Goal: Task Accomplishment & Management: Manage account settings

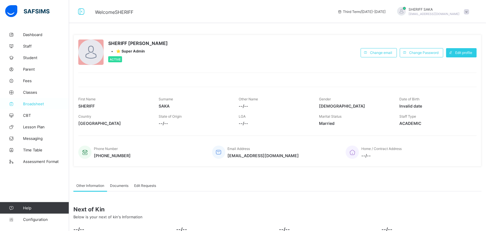
click at [35, 104] on span "Broadsheet" at bounding box center [46, 103] width 46 height 5
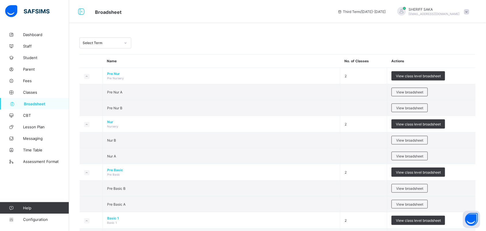
scroll to position [216, 0]
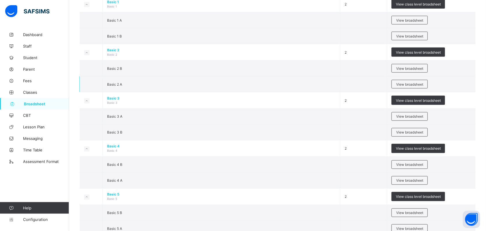
click at [287, 87] on td "Basic 2 A" at bounding box center [222, 84] width 238 height 16
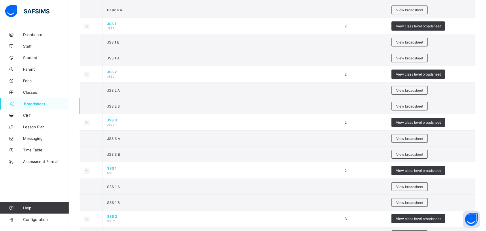
scroll to position [468, 0]
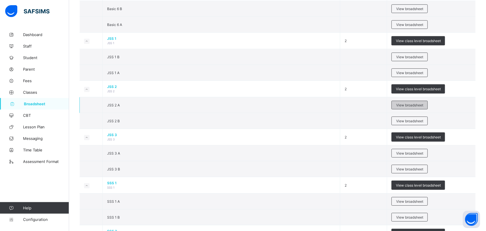
click at [401, 105] on span "View broadsheet" at bounding box center [409, 105] width 27 height 4
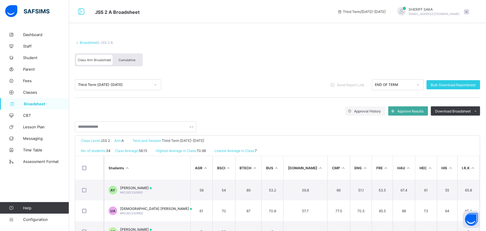
click at [130, 60] on span "Cumulative" at bounding box center [127, 60] width 17 height 4
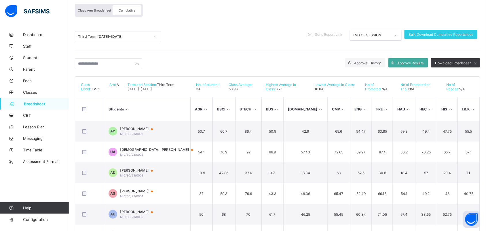
scroll to position [34, 0]
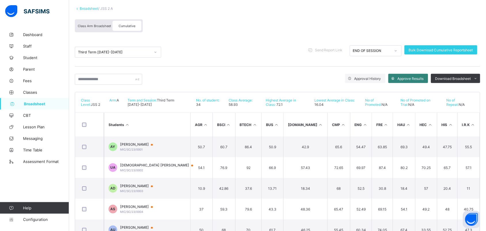
click at [412, 78] on span "Approve Results" at bounding box center [411, 78] width 26 height 4
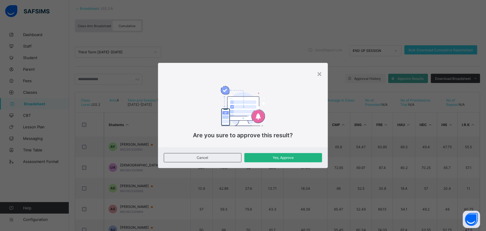
click at [284, 158] on span "Yes, Approve" at bounding box center [283, 157] width 69 height 4
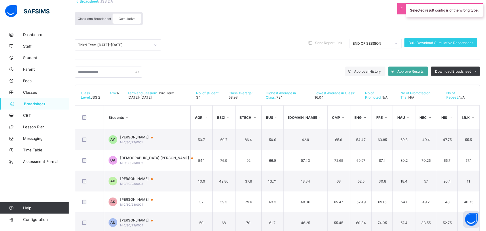
scroll to position [0, 0]
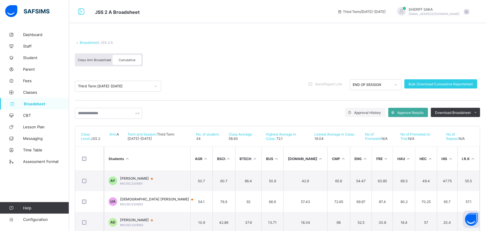
click at [87, 42] on link "Broadsheet" at bounding box center [89, 42] width 18 height 4
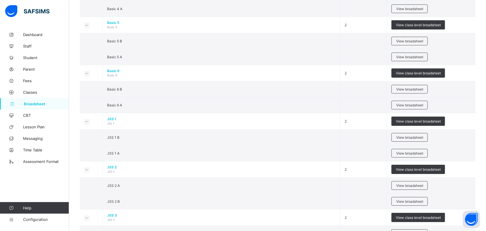
scroll to position [432, 0]
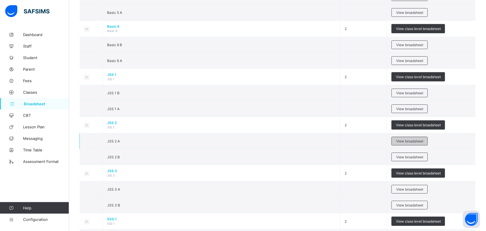
click at [403, 140] on span "View broadsheet" at bounding box center [409, 141] width 27 height 4
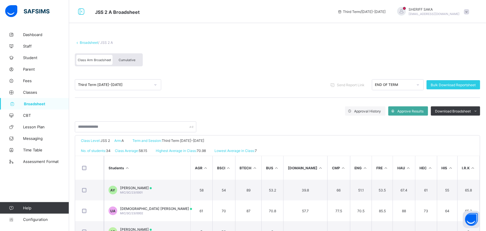
click at [128, 61] on div "Cumulative" at bounding box center [127, 60] width 29 height 10
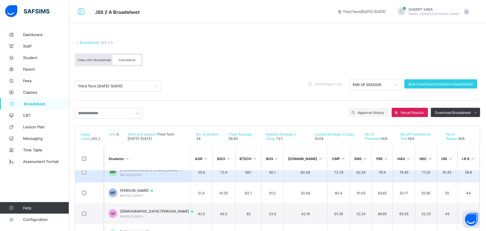
scroll to position [252, 0]
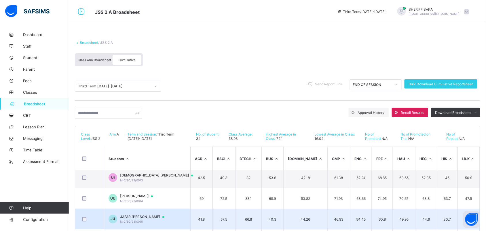
click at [152, 215] on span "JAFAR [PERSON_NAME]" at bounding box center [145, 216] width 50 height 5
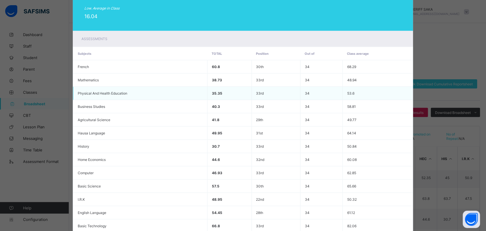
scroll to position [166, 0]
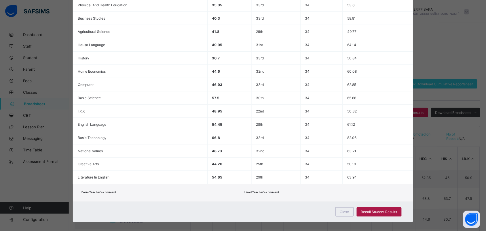
click at [373, 210] on span "Recall Student Results" at bounding box center [379, 212] width 36 height 4
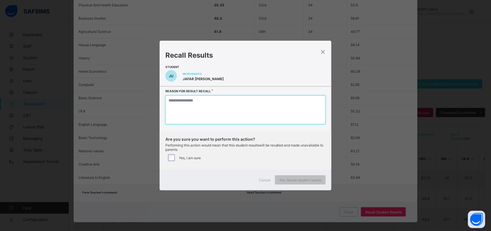
click at [214, 104] on textarea at bounding box center [246, 109] width 160 height 29
type textarea "*"
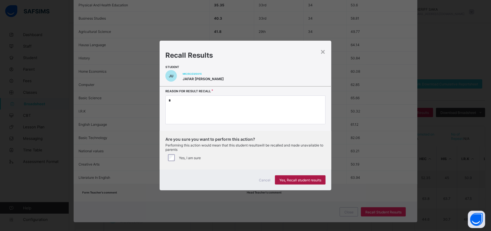
click at [308, 179] on span "Yes, Recall student results" at bounding box center [301, 180] width 42 height 4
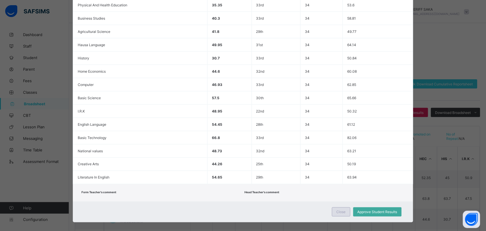
click at [342, 210] on span "Close" at bounding box center [341, 212] width 9 height 4
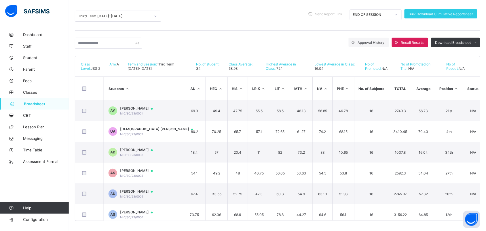
scroll to position [0, 0]
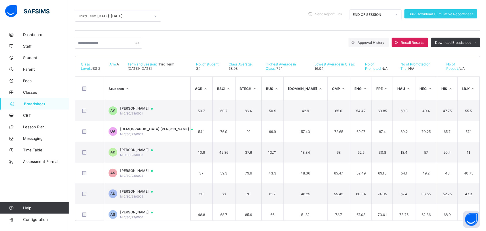
click at [129, 86] on icon at bounding box center [127, 88] width 5 height 4
click at [140, 87] on th "Students" at bounding box center [147, 89] width 86 height 24
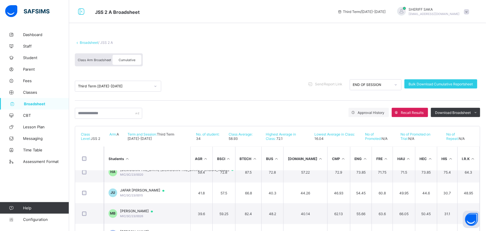
click at [92, 42] on link "Broadsheet" at bounding box center [89, 42] width 18 height 4
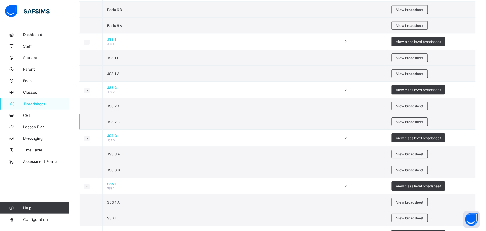
scroll to position [468, 0]
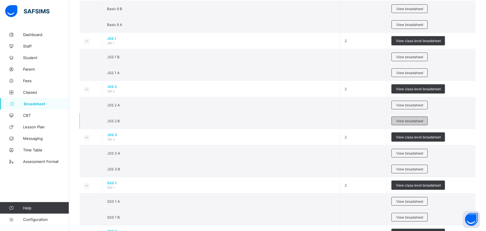
click at [401, 123] on span "View broadsheet" at bounding box center [409, 121] width 27 height 4
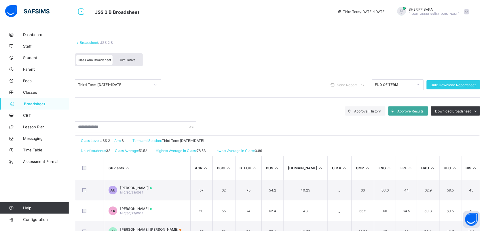
click at [124, 58] on span "Cumulative" at bounding box center [127, 60] width 17 height 4
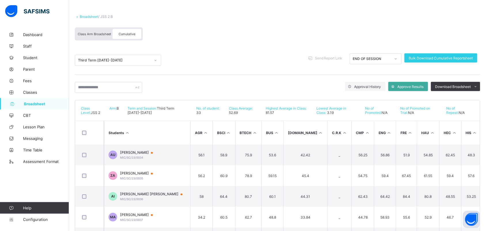
scroll to position [36, 0]
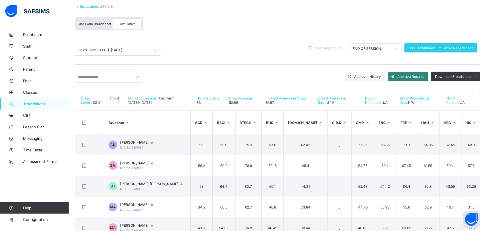
click at [415, 76] on span "Approve Results" at bounding box center [411, 76] width 26 height 4
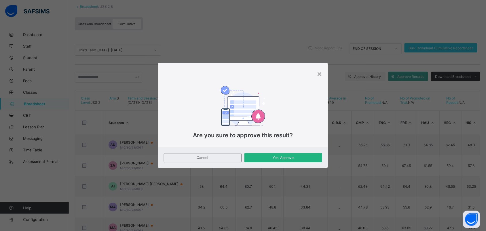
click at [286, 157] on span "Yes, Approve" at bounding box center [283, 157] width 69 height 4
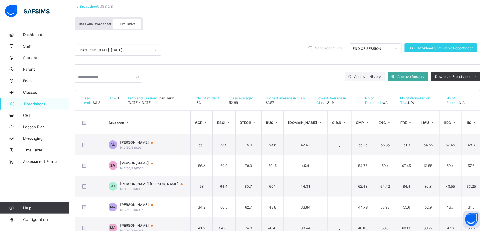
scroll to position [0, 0]
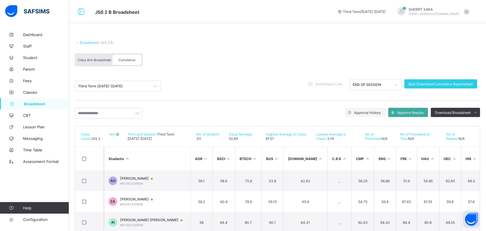
click at [88, 43] on link "Broadsheet" at bounding box center [89, 42] width 18 height 4
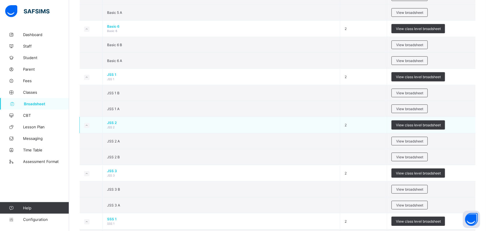
scroll to position [468, 0]
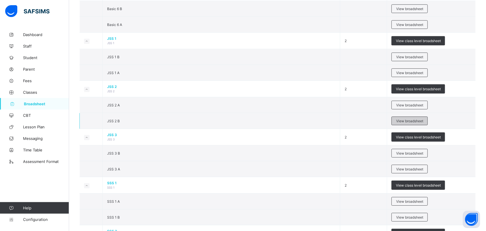
click at [403, 122] on span "View broadsheet" at bounding box center [409, 121] width 27 height 4
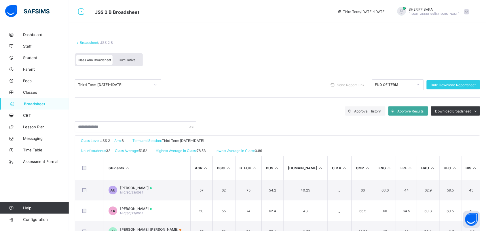
click at [128, 58] on span "Cumulative" at bounding box center [127, 60] width 17 height 4
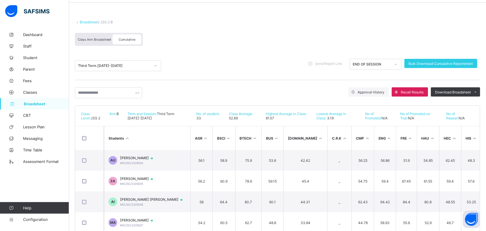
scroll to position [70, 0]
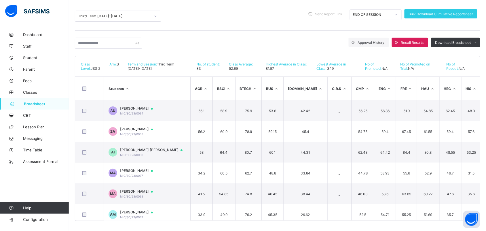
click at [139, 87] on th "Students" at bounding box center [147, 89] width 86 height 24
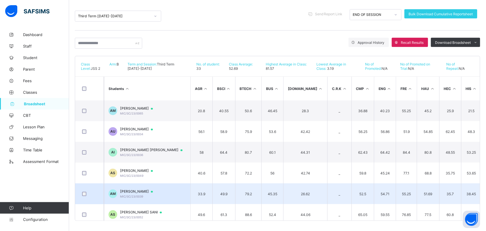
click at [158, 189] on span "[PERSON_NAME]" at bounding box center [139, 191] width 38 height 5
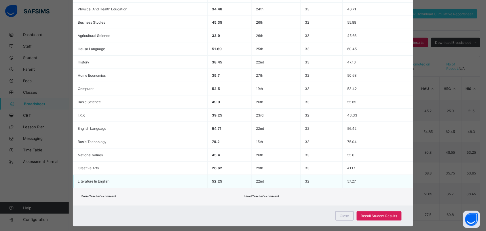
scroll to position [166, 0]
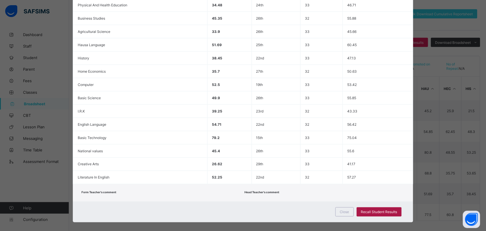
click at [368, 210] on span "Recall Student Results" at bounding box center [379, 212] width 36 height 4
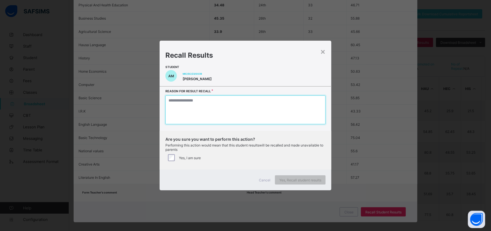
click at [280, 106] on textarea at bounding box center [246, 109] width 160 height 29
type textarea "*"
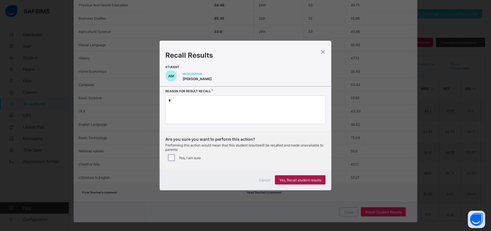
click at [304, 179] on span "Yes, Recall student results" at bounding box center [301, 180] width 42 height 4
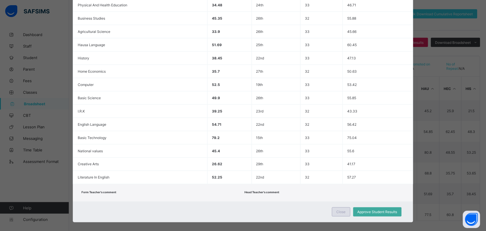
click at [340, 210] on span "Close" at bounding box center [341, 212] width 9 height 4
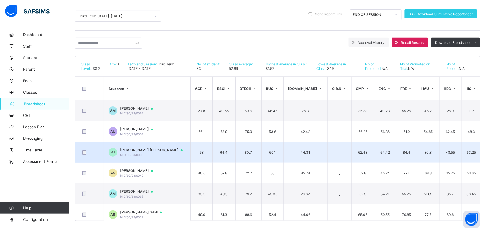
click at [164, 151] on div "[PERSON_NAME] [PERSON_NAME] MIC/SC/23/0036" at bounding box center [154, 151] width 68 height 9
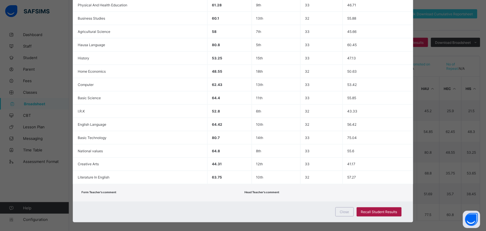
click at [373, 210] on span "Recall Student Results" at bounding box center [379, 212] width 36 height 4
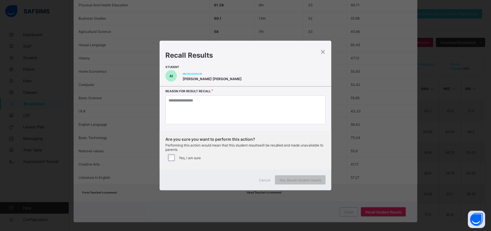
click at [244, 94] on div "Reason for result recall" at bounding box center [246, 110] width 172 height 41
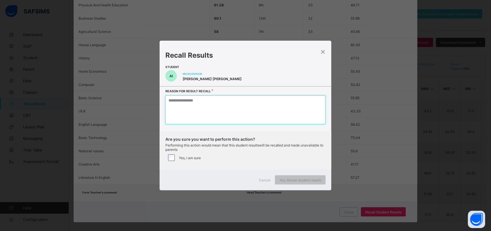
click at [244, 107] on textarea at bounding box center [246, 109] width 160 height 29
type textarea "*"
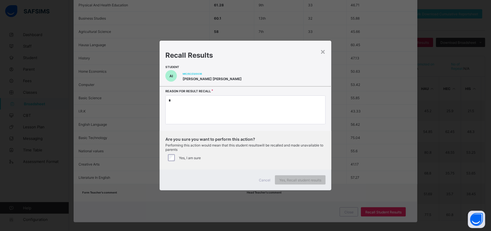
click at [181, 156] on label "Yes, I am sure" at bounding box center [190, 157] width 22 height 4
click at [301, 181] on span "Yes, Recall student results" at bounding box center [301, 180] width 42 height 4
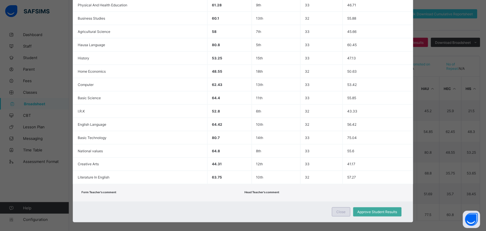
click at [338, 210] on span "Close" at bounding box center [341, 212] width 9 height 4
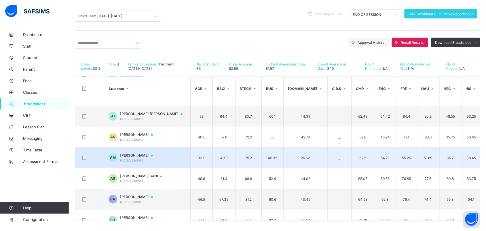
scroll to position [72, 0]
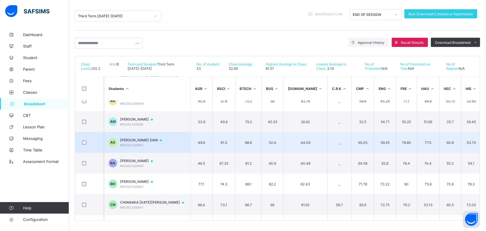
click at [146, 142] on div "[PERSON_NAME] SANI MIC/SC/23/0052" at bounding box center [143, 142] width 47 height 9
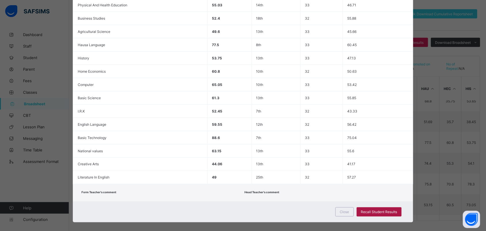
click at [383, 210] on span "Recall Student Results" at bounding box center [379, 212] width 36 height 4
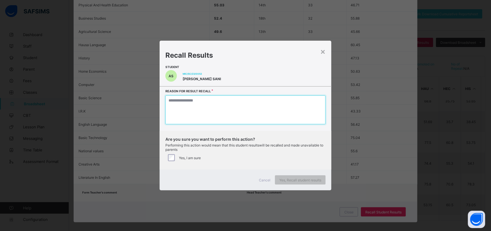
click at [286, 118] on textarea at bounding box center [246, 109] width 160 height 29
type textarea "*"
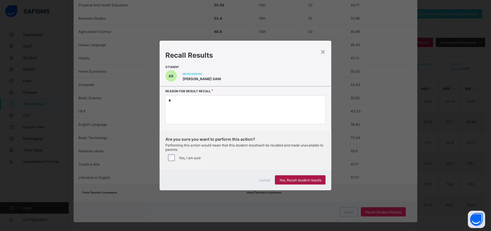
click at [295, 179] on span "Yes, Recall student results" at bounding box center [301, 180] width 42 height 4
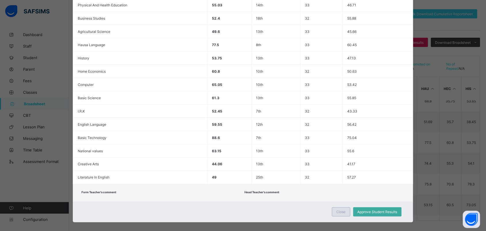
click at [343, 210] on span "Close" at bounding box center [341, 212] width 9 height 4
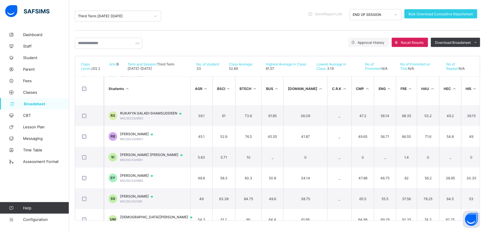
scroll to position [504, 0]
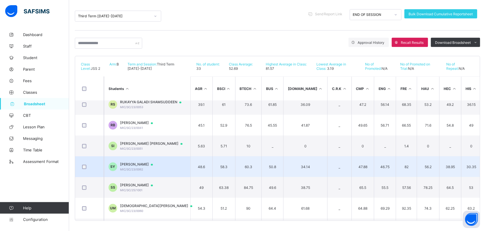
click at [158, 162] on span "[PERSON_NAME]" at bounding box center [139, 164] width 38 height 5
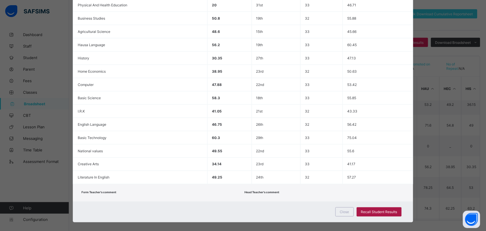
click at [373, 210] on span "Recall Student Results" at bounding box center [379, 212] width 36 height 4
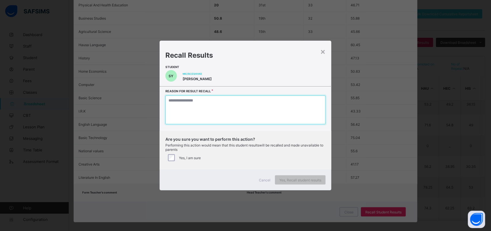
click at [282, 109] on textarea at bounding box center [246, 109] width 160 height 29
type textarea "*"
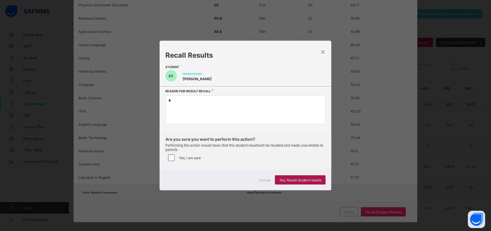
click at [301, 178] on span "Yes, Recall student results" at bounding box center [301, 180] width 42 height 4
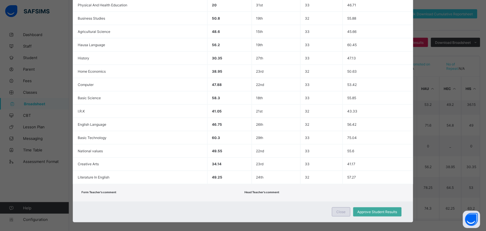
click at [345, 210] on span "Close" at bounding box center [341, 212] width 9 height 4
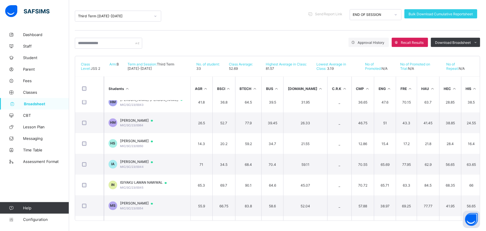
scroll to position [242, 0]
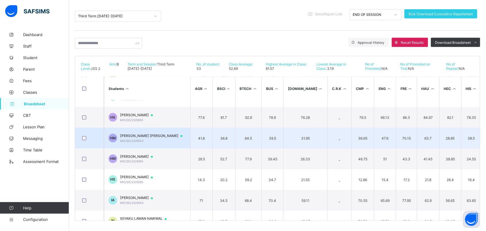
click at [162, 136] on span "[PERSON_NAME] [PERSON_NAME]" at bounding box center [154, 135] width 68 height 5
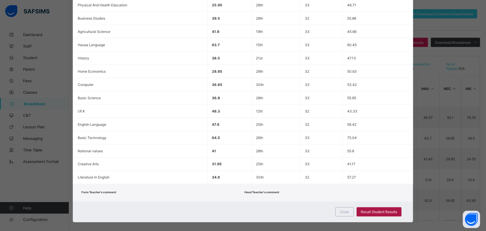
click at [366, 207] on div "Recall Student Results" at bounding box center [379, 211] width 45 height 9
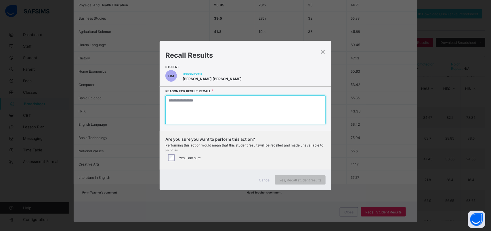
click at [265, 105] on textarea at bounding box center [246, 109] width 160 height 29
type textarea "*"
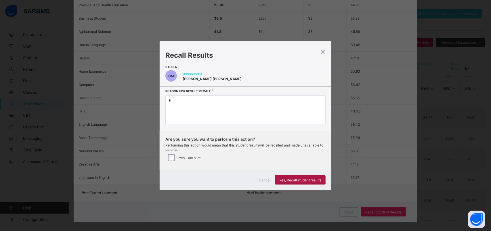
click at [295, 178] on span "Yes, Recall student results" at bounding box center [301, 180] width 42 height 4
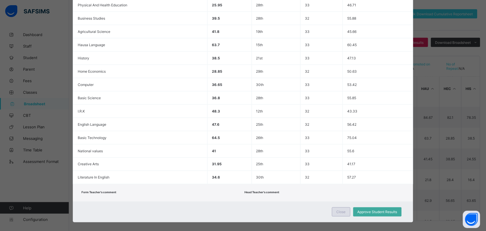
click at [345, 210] on span "Close" at bounding box center [341, 212] width 9 height 4
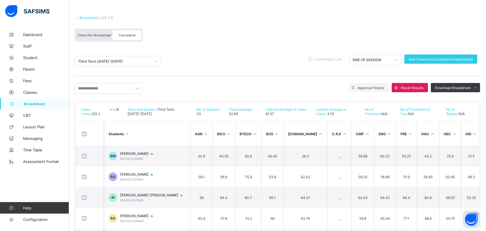
scroll to position [0, 0]
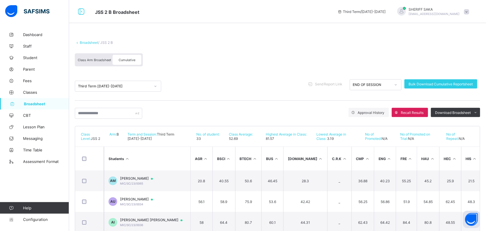
click at [91, 43] on link "Broadsheet" at bounding box center [89, 42] width 18 height 4
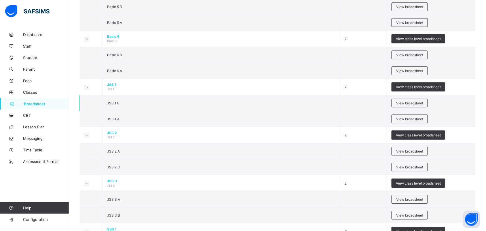
scroll to position [432, 0]
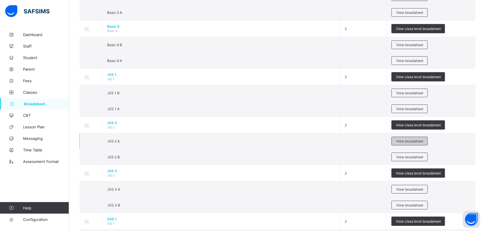
click at [405, 143] on span "View broadsheet" at bounding box center [409, 141] width 27 height 4
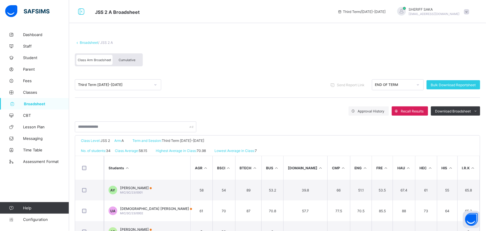
click at [133, 58] on span "Cumulative" at bounding box center [127, 60] width 17 height 4
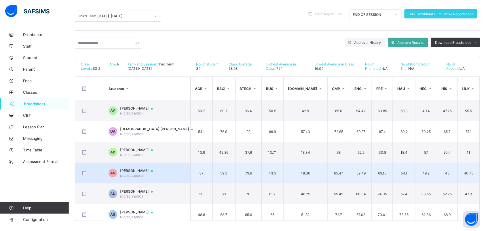
scroll to position [34, 0]
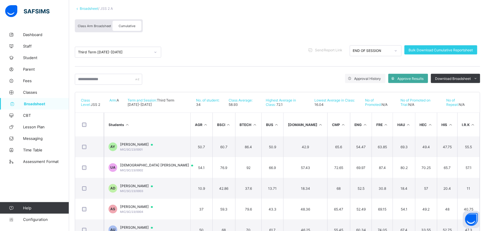
click at [140, 122] on th "Students" at bounding box center [147, 125] width 86 height 24
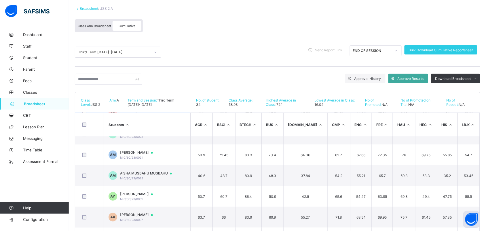
scroll to position [108, 0]
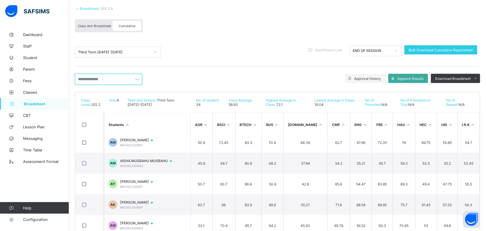
click at [123, 74] on input "text" at bounding box center [108, 79] width 67 height 11
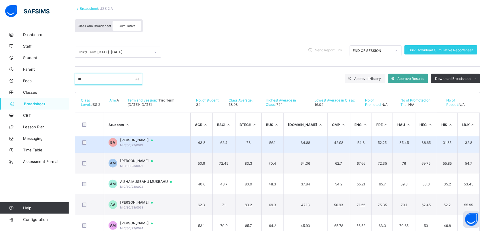
type input "**"
click at [144, 136] on td "[PERSON_NAME] [PERSON_NAME]/SC/23/0019" at bounding box center [147, 142] width 86 height 21
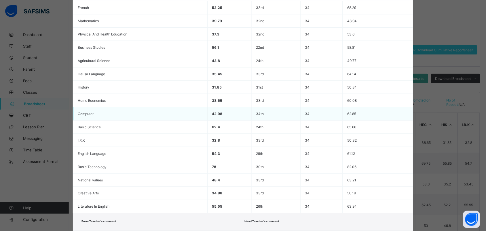
scroll to position [166, 0]
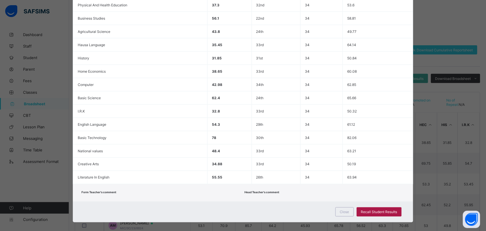
click at [381, 210] on span "Recall Student Results" at bounding box center [379, 212] width 36 height 4
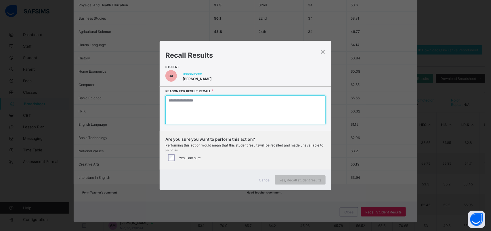
click at [266, 107] on textarea at bounding box center [246, 109] width 160 height 29
type textarea "*"
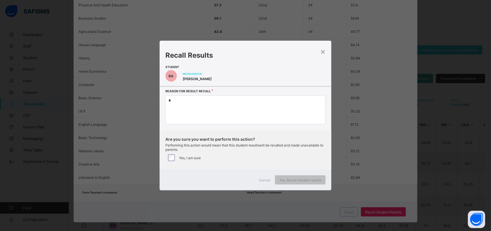
click at [175, 157] on div "Yes, I am sure" at bounding box center [245, 157] width 157 height 7
click at [300, 180] on span "Yes, Recall student results" at bounding box center [301, 180] width 42 height 4
click at [300, 178] on div "Yes, Recall student results" at bounding box center [300, 179] width 51 height 9
click at [306, 178] on span "Yes, Recall student results" at bounding box center [301, 180] width 42 height 4
click at [299, 180] on span "Yes, Recall student results" at bounding box center [301, 180] width 42 height 4
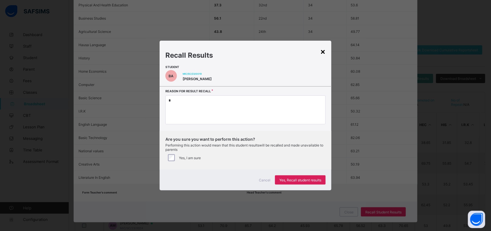
click at [324, 52] on div "×" at bounding box center [322, 51] width 5 height 10
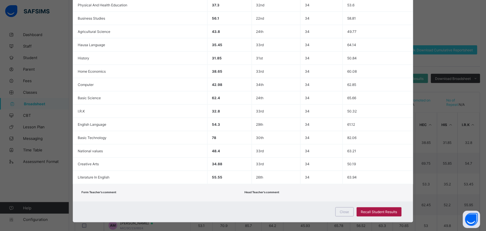
click at [379, 210] on span "Recall Student Results" at bounding box center [379, 212] width 36 height 4
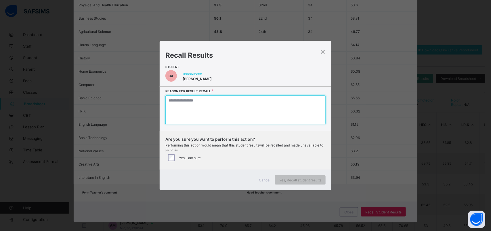
click at [240, 113] on textarea at bounding box center [246, 109] width 160 height 29
type textarea "*"
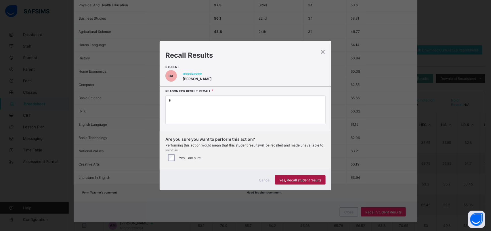
click at [296, 181] on span "Yes, Recall student results" at bounding box center [301, 180] width 42 height 4
click at [301, 180] on span "Yes, Recall student results" at bounding box center [301, 180] width 42 height 4
click at [269, 179] on span "Cancel" at bounding box center [265, 180] width 12 height 4
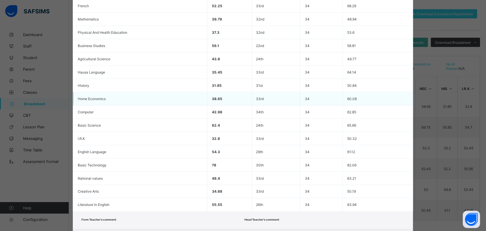
scroll to position [58, 0]
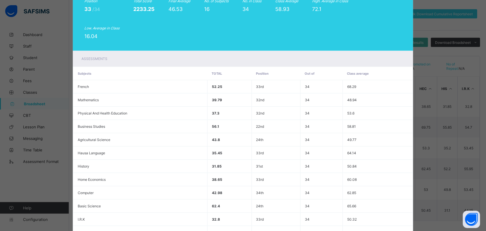
click at [369, 55] on div "Assessments" at bounding box center [243, 59] width 340 height 16
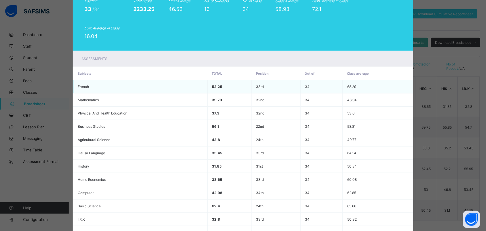
click at [359, 86] on td "68.29" at bounding box center [378, 86] width 70 height 13
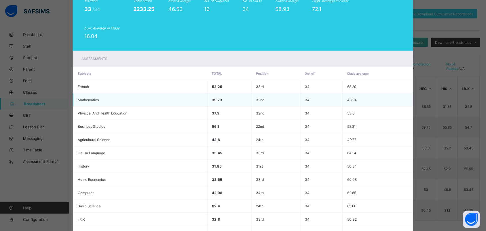
click at [363, 100] on td "48.94" at bounding box center [378, 99] width 70 height 13
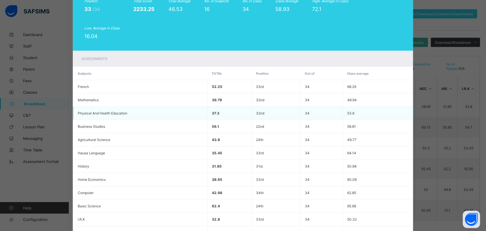
click at [368, 112] on td "53.6" at bounding box center [378, 113] width 70 height 13
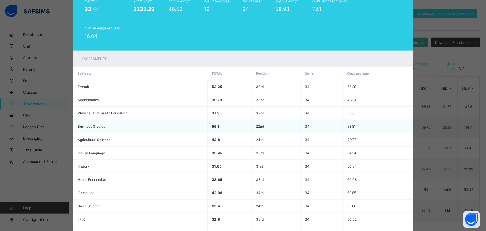
click at [367, 122] on td "58.81" at bounding box center [378, 126] width 70 height 13
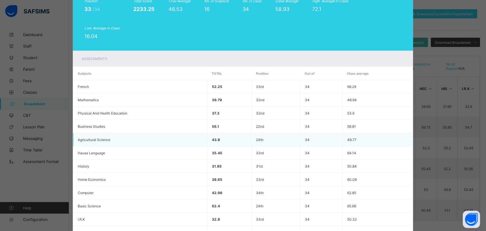
click at [368, 140] on td "49.77" at bounding box center [378, 139] width 70 height 13
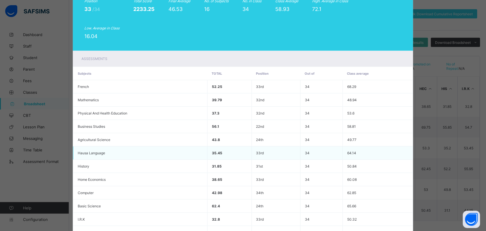
click at [369, 148] on td "64.14" at bounding box center [378, 152] width 70 height 13
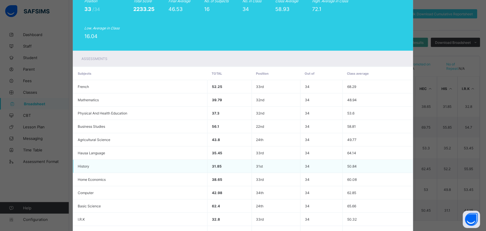
click at [374, 163] on td "50.84" at bounding box center [378, 166] width 70 height 13
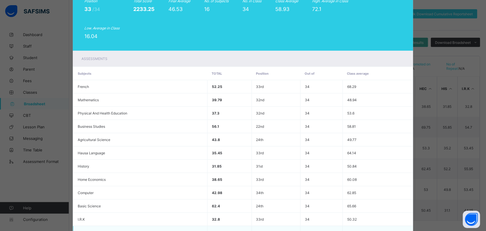
scroll to position [130, 0]
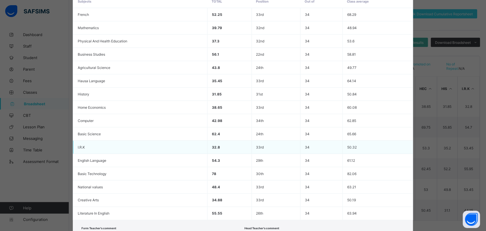
click at [367, 141] on td "50.32" at bounding box center [378, 147] width 70 height 13
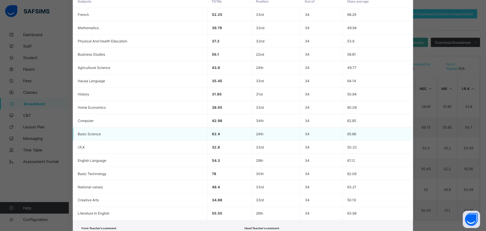
click at [335, 127] on td "34" at bounding box center [322, 133] width 42 height 13
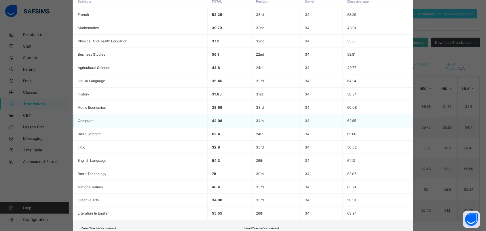
click at [340, 114] on td "34" at bounding box center [322, 120] width 42 height 13
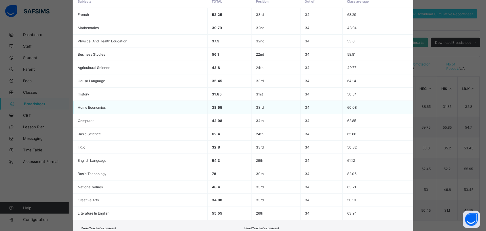
click at [337, 105] on td "34" at bounding box center [322, 107] width 42 height 13
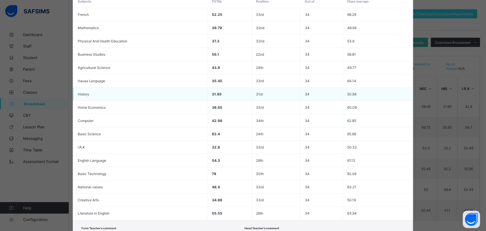
click at [335, 91] on td "34" at bounding box center [322, 94] width 42 height 13
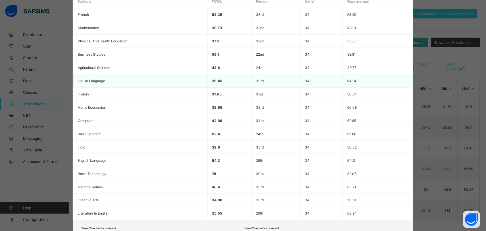
click at [333, 76] on td "34" at bounding box center [322, 80] width 42 height 13
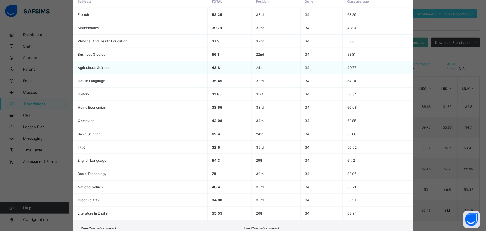
click at [333, 69] on td "34" at bounding box center [322, 67] width 42 height 13
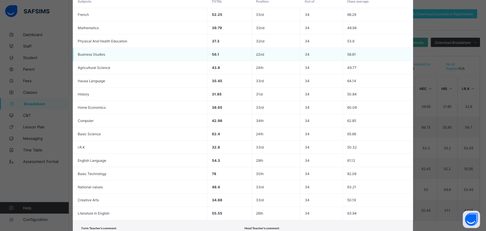
click at [335, 55] on td "34" at bounding box center [322, 54] width 42 height 13
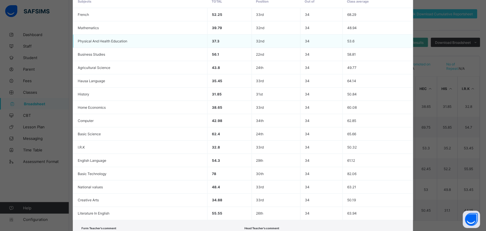
click at [333, 40] on td "34" at bounding box center [322, 41] width 42 height 13
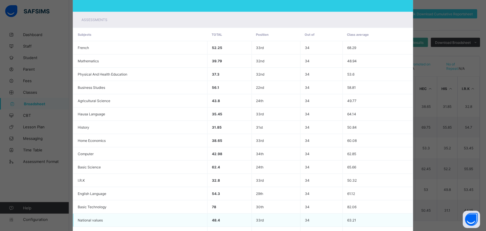
scroll to position [166, 0]
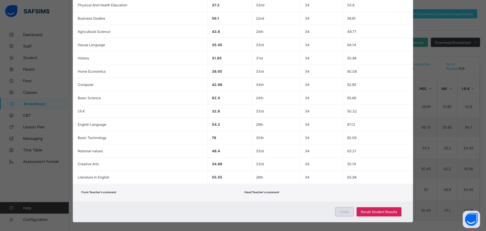
click at [345, 207] on div "Close" at bounding box center [344, 211] width 18 height 9
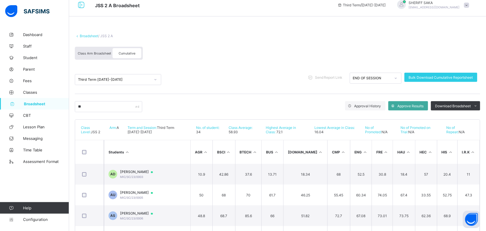
scroll to position [0, 0]
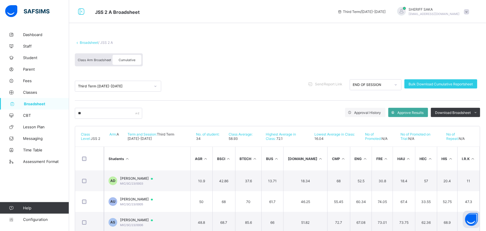
click at [286, 77] on div "Third Term [DATE]-[DATE] Send Report Link END OF SESSION Bulk Download Cumulati…" at bounding box center [277, 86] width 405 height 29
click at [86, 42] on link "Broadsheet" at bounding box center [89, 42] width 18 height 4
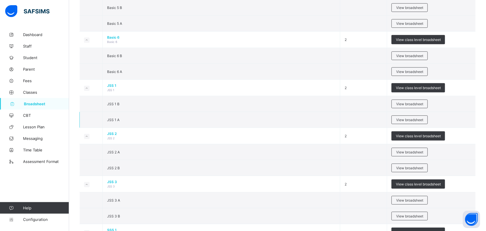
scroll to position [432, 0]
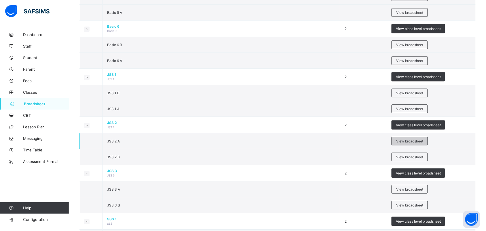
click at [405, 143] on span "View broadsheet" at bounding box center [409, 141] width 27 height 4
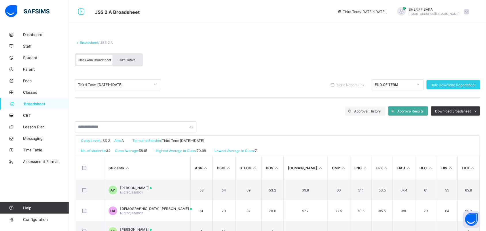
click at [94, 43] on link "Broadsheet" at bounding box center [89, 42] width 18 height 4
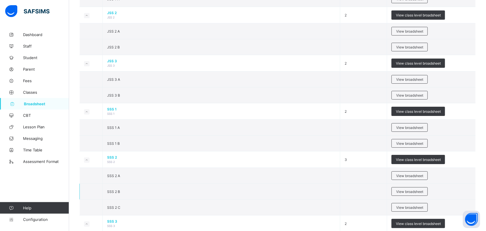
scroll to position [576, 0]
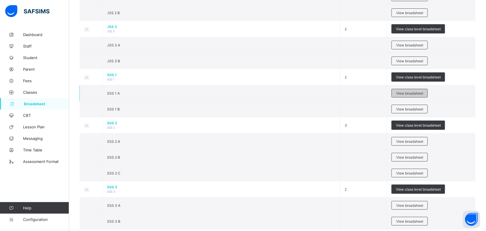
click at [409, 95] on span "View broadsheet" at bounding box center [409, 93] width 27 height 4
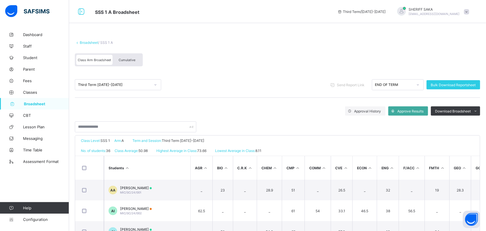
click at [130, 59] on span "Cumulative" at bounding box center [127, 60] width 17 height 4
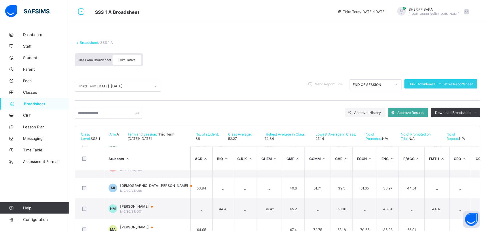
scroll to position [36, 0]
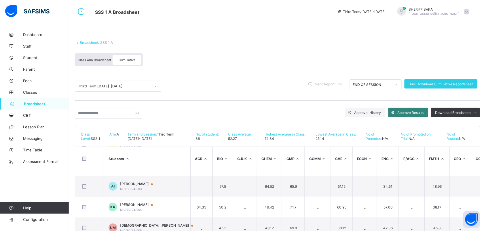
click at [421, 111] on span "Approve Results" at bounding box center [411, 112] width 26 height 4
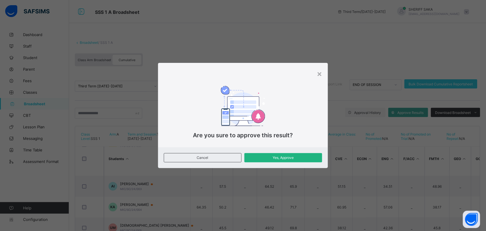
click at [280, 154] on div "Yes, Approve" at bounding box center [283, 157] width 78 height 9
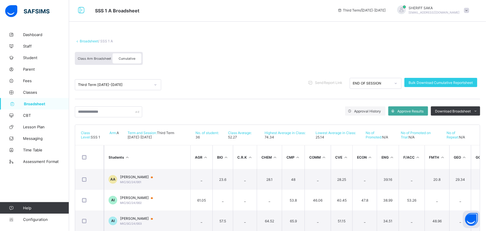
scroll to position [0, 0]
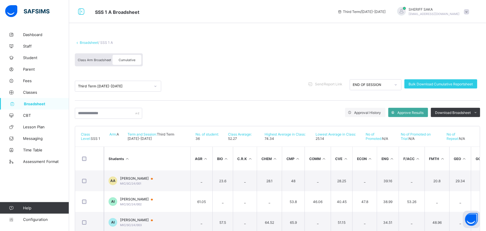
click at [156, 155] on th "Students" at bounding box center [147, 159] width 86 height 24
click at [153, 163] on th "Students" at bounding box center [147, 159] width 86 height 24
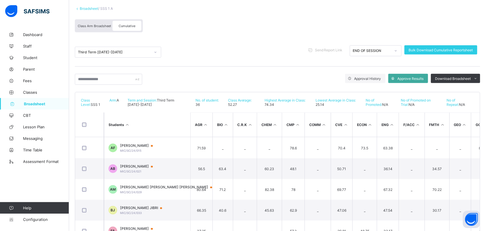
scroll to position [180, 0]
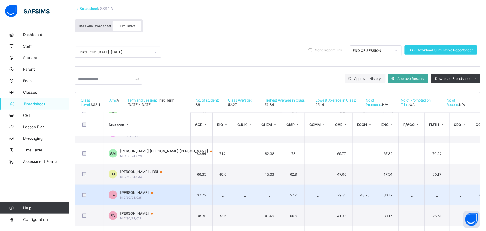
click at [138, 192] on span "[PERSON_NAME]" at bounding box center [139, 192] width 38 height 5
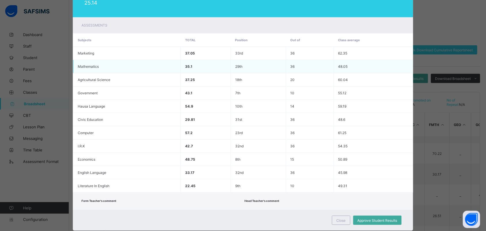
scroll to position [101, 0]
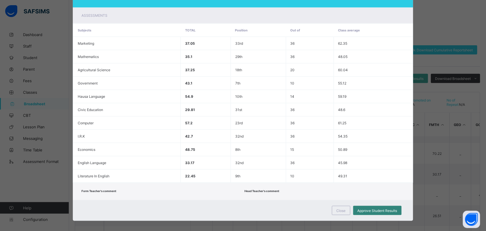
click at [382, 208] on span "Approve Student Results" at bounding box center [378, 210] width 40 height 4
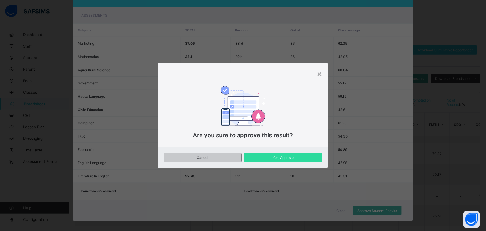
click at [219, 156] on span "Cancel" at bounding box center [202, 157] width 69 height 4
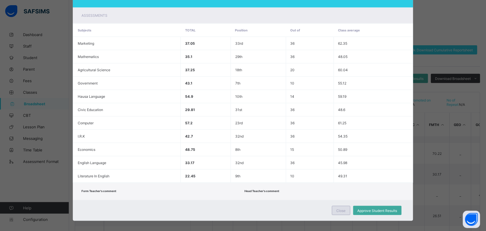
click at [343, 208] on span "Close" at bounding box center [341, 210] width 9 height 4
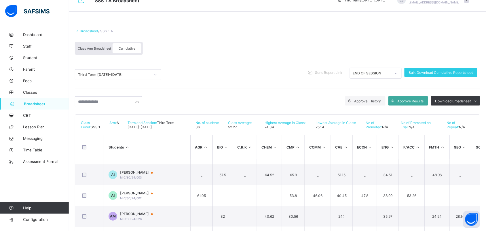
scroll to position [0, 0]
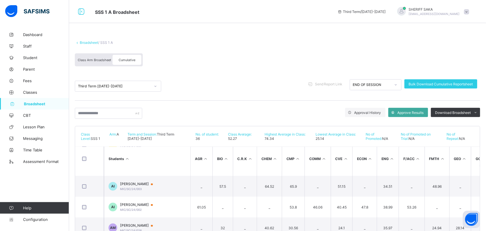
click at [88, 45] on div "Broadsheet / SSS 1 A Class Arm Broadsheet Cumulative" at bounding box center [277, 53] width 405 height 37
click at [88, 43] on link "Broadsheet" at bounding box center [89, 42] width 18 height 4
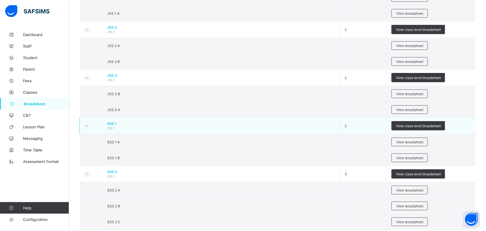
scroll to position [540, 0]
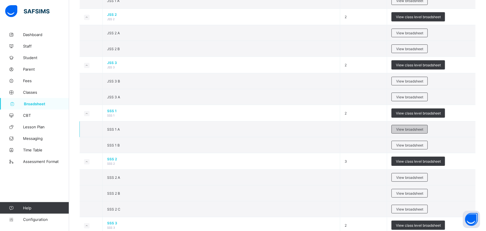
click at [407, 131] on span "View broadsheet" at bounding box center [409, 129] width 27 height 4
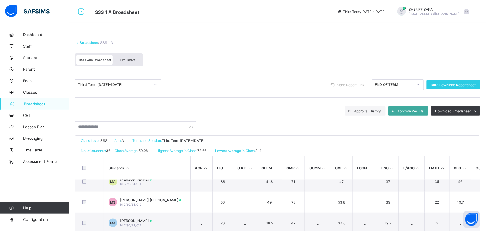
click at [125, 58] on span "Cumulative" at bounding box center [127, 60] width 17 height 4
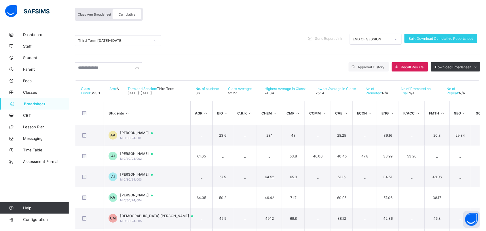
scroll to position [34, 0]
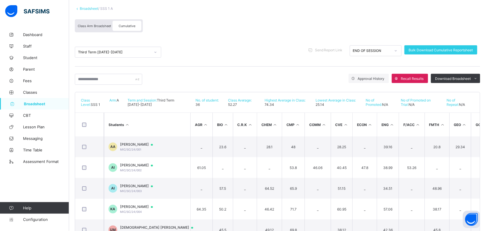
click at [139, 120] on th "Students" at bounding box center [147, 125] width 86 height 24
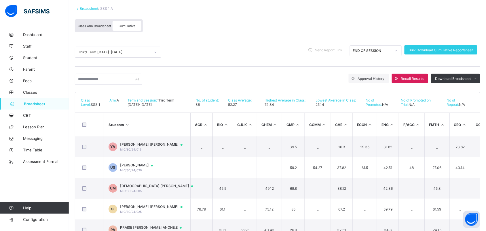
click at [138, 120] on th "Students" at bounding box center [147, 125] width 86 height 24
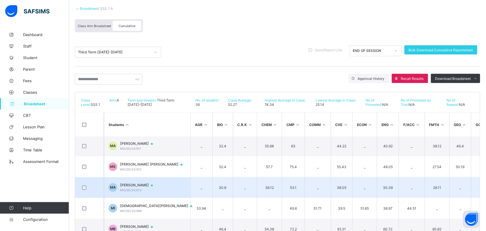
scroll to position [576, 0]
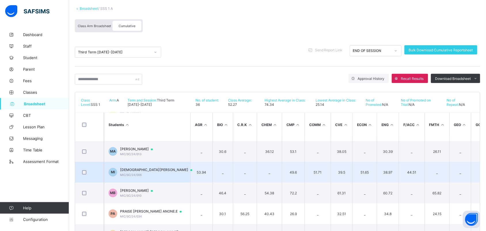
click at [152, 170] on span "[DEMOGRAPHIC_DATA][PERSON_NAME]" at bounding box center [159, 169] width 78 height 5
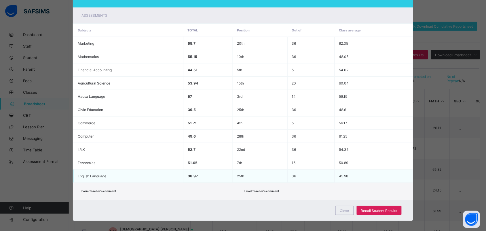
scroll to position [70, 0]
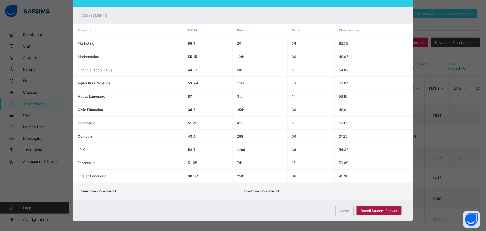
click at [391, 206] on div "Recall Student Results" at bounding box center [379, 210] width 45 height 9
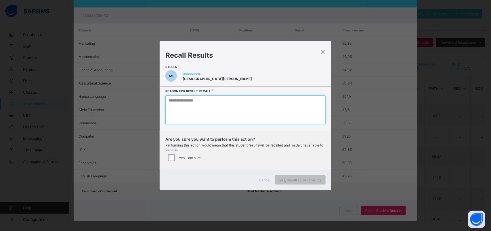
click at [279, 107] on textarea at bounding box center [246, 109] width 160 height 29
type textarea "*"
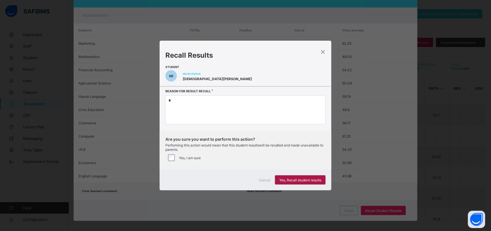
click at [294, 181] on span "Yes, Recall student results" at bounding box center [301, 180] width 42 height 4
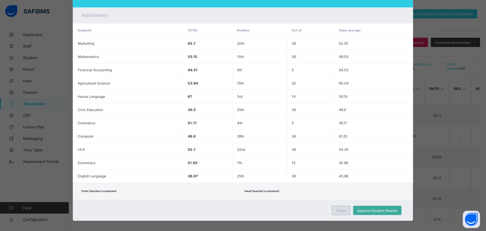
click at [341, 208] on span "Close" at bounding box center [341, 210] width 9 height 4
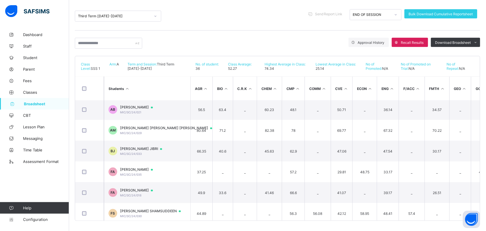
scroll to position [160, 0]
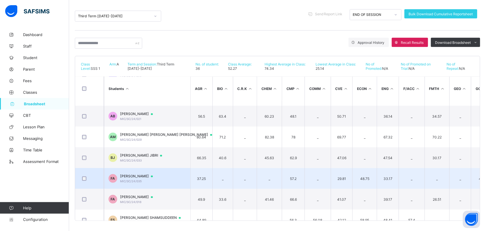
click at [158, 176] on span "[PERSON_NAME]" at bounding box center [139, 176] width 38 height 5
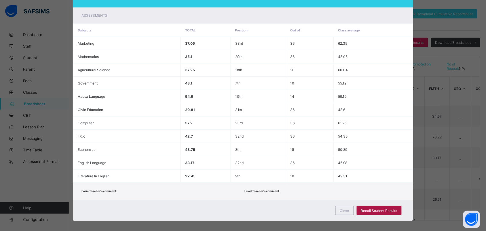
click at [369, 208] on span "Recall Student Results" at bounding box center [379, 210] width 36 height 4
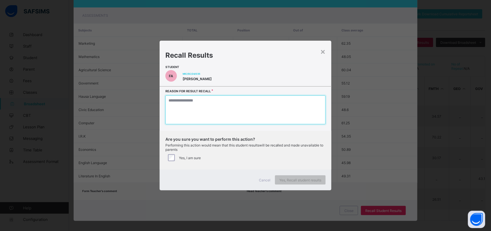
click at [258, 114] on textarea at bounding box center [246, 109] width 160 height 29
type textarea "*"
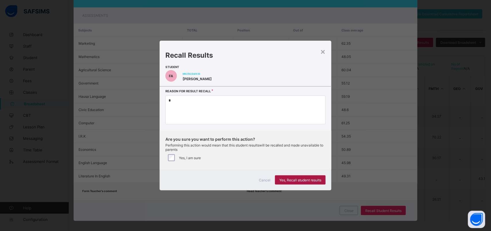
click at [289, 178] on span "Yes, Recall student results" at bounding box center [301, 180] width 42 height 4
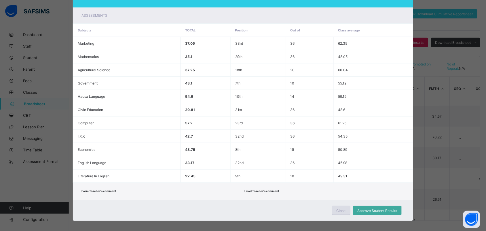
click at [340, 208] on span "Close" at bounding box center [341, 210] width 9 height 4
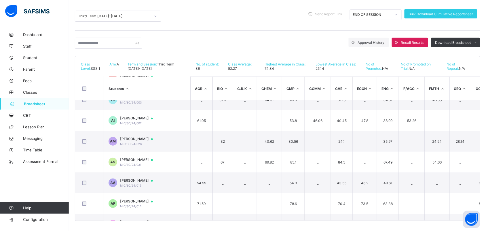
scroll to position [16, 0]
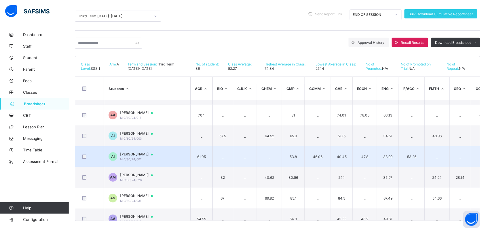
click at [158, 155] on span "[PERSON_NAME]" at bounding box center [139, 154] width 38 height 5
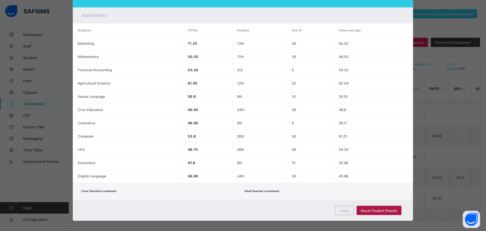
click at [390, 208] on span "Recall Student Results" at bounding box center [379, 210] width 36 height 4
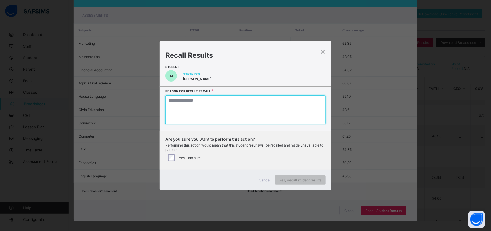
click at [265, 110] on textarea at bounding box center [246, 109] width 160 height 29
type textarea "*"
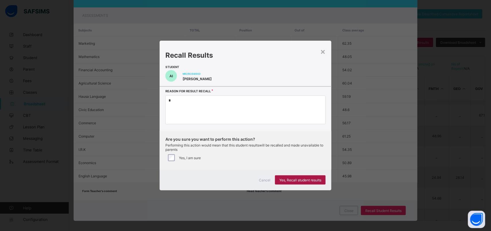
click at [281, 176] on div "Yes, Recall student results" at bounding box center [300, 179] width 51 height 9
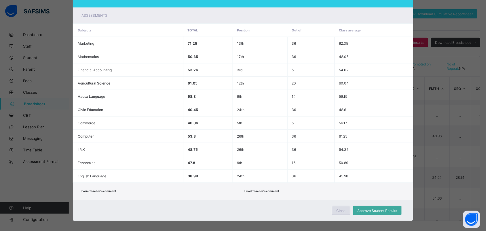
click at [340, 208] on span "Close" at bounding box center [341, 210] width 9 height 4
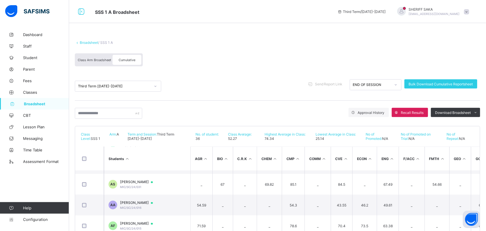
scroll to position [108, 0]
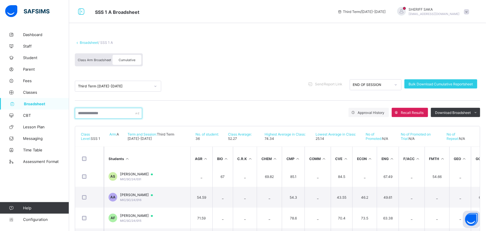
click at [122, 112] on input "text" at bounding box center [108, 113] width 67 height 11
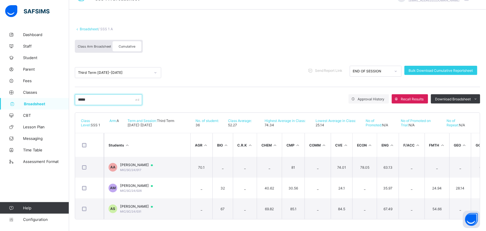
scroll to position [0, 0]
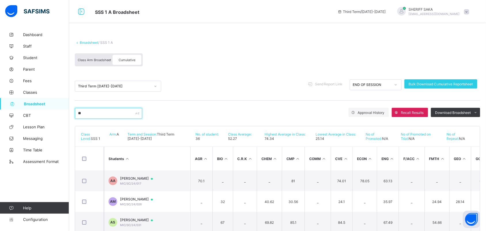
type input "*"
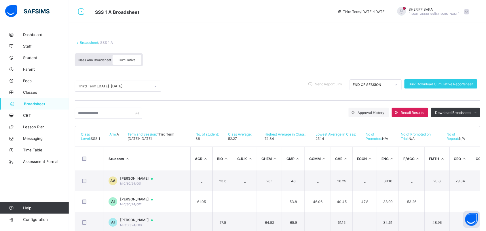
click at [95, 42] on link "Broadsheet" at bounding box center [89, 42] width 18 height 4
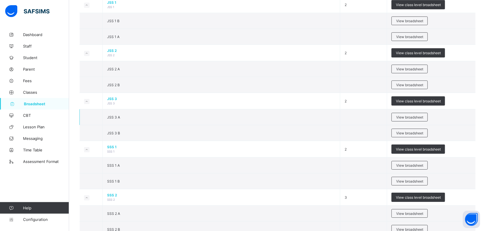
scroll to position [540, 0]
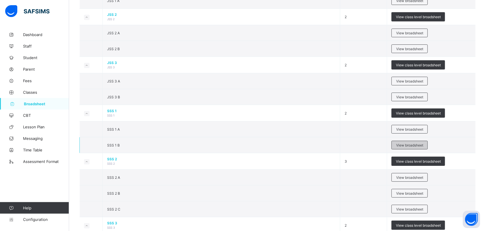
click at [416, 145] on span "View broadsheet" at bounding box center [409, 145] width 27 height 4
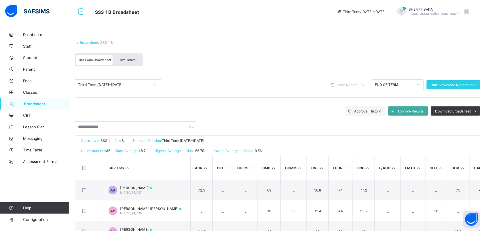
click at [130, 60] on span "Cumulative" at bounding box center [127, 60] width 17 height 4
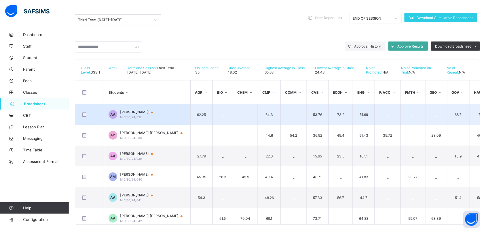
scroll to position [70, 0]
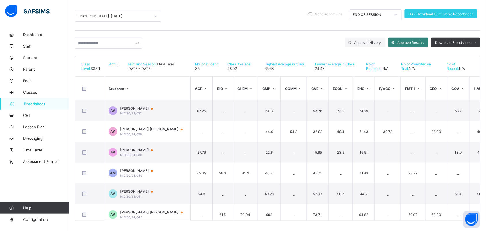
click at [413, 40] on span "Approve Results" at bounding box center [411, 42] width 26 height 4
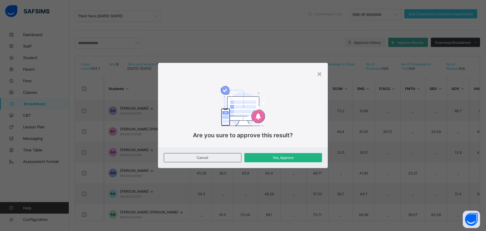
click at [301, 158] on span "Yes, Approve" at bounding box center [283, 157] width 69 height 4
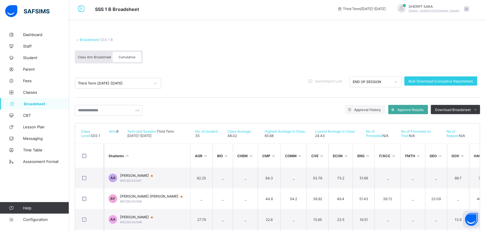
scroll to position [0, 0]
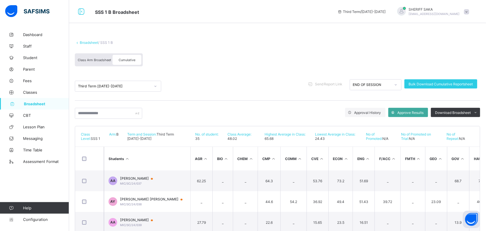
click at [93, 43] on link "Broadsheet" at bounding box center [89, 42] width 18 height 4
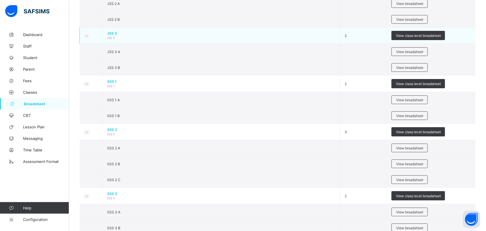
scroll to position [576, 0]
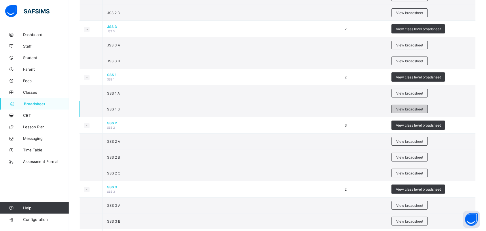
click at [403, 111] on span "View broadsheet" at bounding box center [409, 109] width 27 height 4
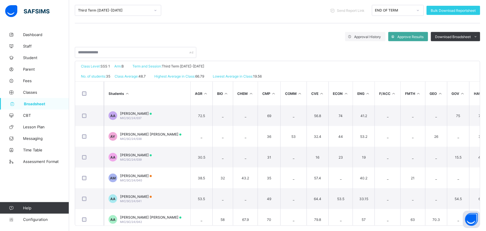
scroll to position [79, 0]
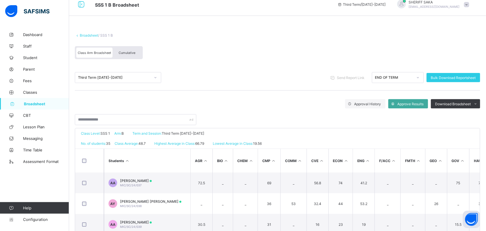
click at [128, 51] on span "Cumulative" at bounding box center [127, 53] width 17 height 4
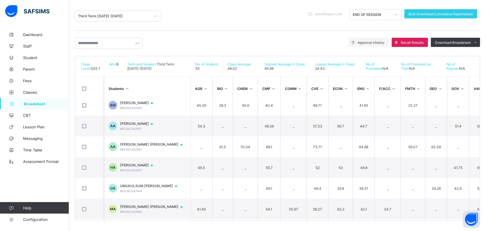
scroll to position [72, 0]
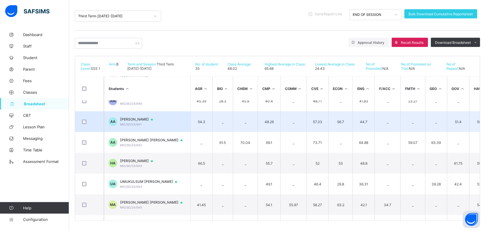
click at [156, 119] on span "[PERSON_NAME]" at bounding box center [139, 119] width 38 height 5
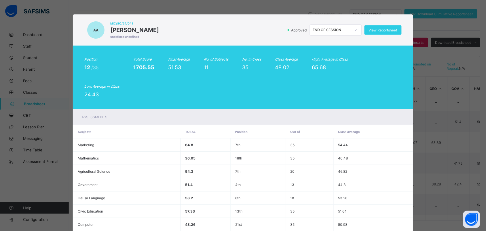
scroll to position [101, 0]
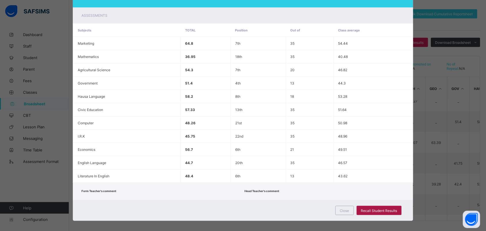
click at [373, 208] on span "Recall Student Results" at bounding box center [379, 210] width 36 height 4
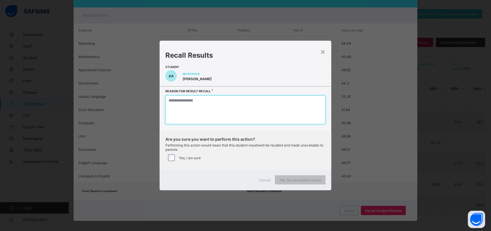
click at [262, 104] on textarea at bounding box center [246, 109] width 160 height 29
type textarea "*"
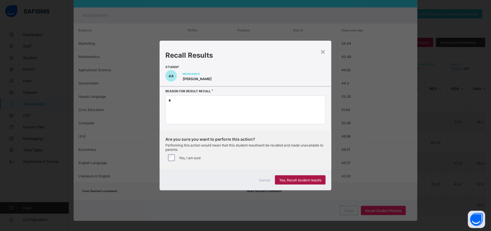
click at [294, 178] on span "Yes, Recall student results" at bounding box center [301, 180] width 42 height 4
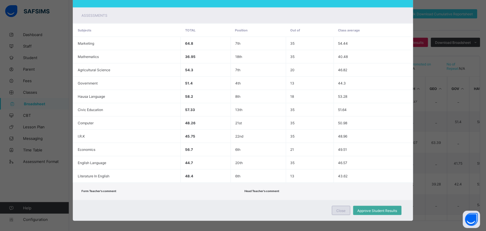
click at [342, 208] on span "Close" at bounding box center [341, 210] width 9 height 4
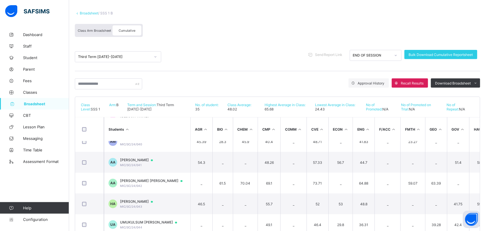
scroll to position [0, 0]
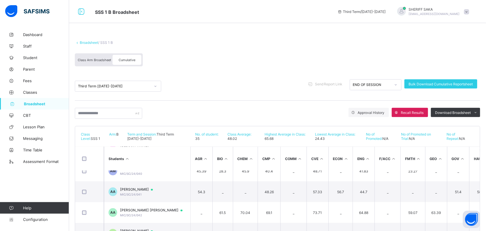
click at [90, 41] on link "Broadsheet" at bounding box center [89, 42] width 18 height 4
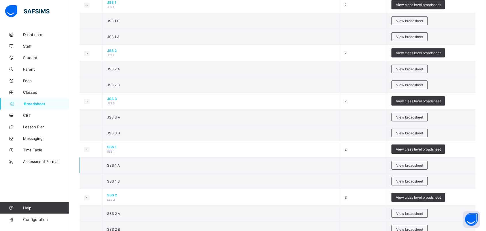
scroll to position [612, 0]
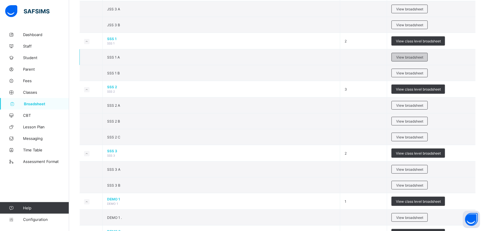
click at [423, 58] on span "View broadsheet" at bounding box center [409, 57] width 27 height 4
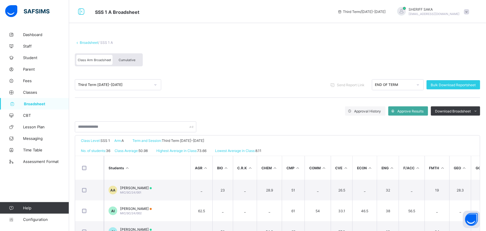
click at [124, 60] on span "Cumulative" at bounding box center [127, 60] width 17 height 4
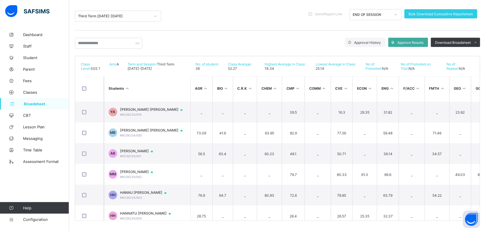
scroll to position [441, 0]
